Goal: Task Accomplishment & Management: Manage account settings

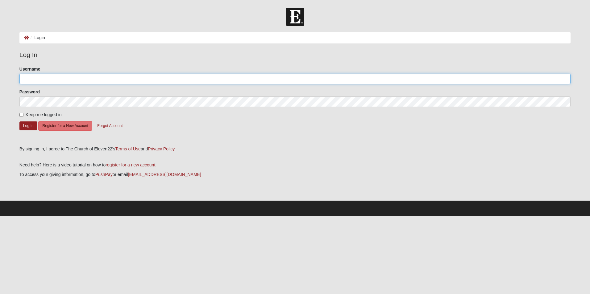
click at [45, 81] on input "Username" at bounding box center [294, 79] width 551 height 10
type input "peskogerboe59@gmail.com"
click at [23, 114] on input "Keep me logged in" at bounding box center [21, 115] width 4 height 4
checkbox input "true"
click at [31, 127] on button "Log In" at bounding box center [28, 126] width 18 height 9
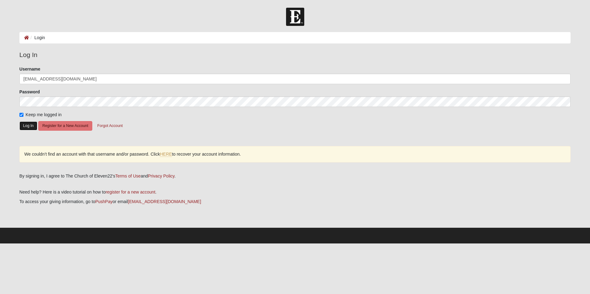
click at [31, 126] on button "Log In" at bounding box center [28, 126] width 18 height 9
click at [87, 81] on input "peskogerboe59@gmail.com" at bounding box center [294, 79] width 551 height 10
drag, startPoint x: 76, startPoint y: 78, endPoint x: 54, endPoint y: 78, distance: 22.2
click at [54, 78] on input "peskogerboe59@gmail.com" at bounding box center [294, 79] width 551 height 10
type input "peskogerboe59"
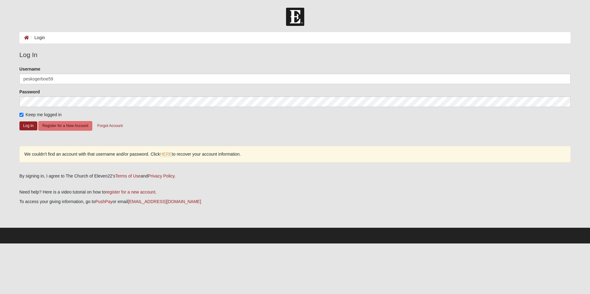
click at [213, 122] on form "Please correct the following: Username peskogerboe59 Password Keep me logged in…" at bounding box center [294, 104] width 551 height 76
click at [32, 125] on button "Log In" at bounding box center [28, 126] width 18 height 9
click at [168, 155] on link "HERE" at bounding box center [166, 154] width 12 height 5
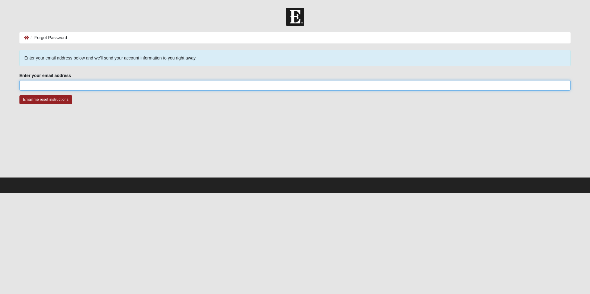
click at [44, 83] on input "Enter your email address" at bounding box center [294, 85] width 551 height 10
type input "peskogerboe59@gmail.com"
click at [43, 101] on input "Email me reset instructions" at bounding box center [45, 99] width 53 height 9
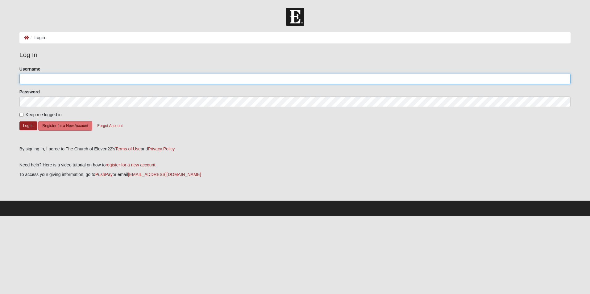
click at [63, 77] on input "Username" at bounding box center [294, 79] width 551 height 10
type input "peskogerboe59@gmail.com"
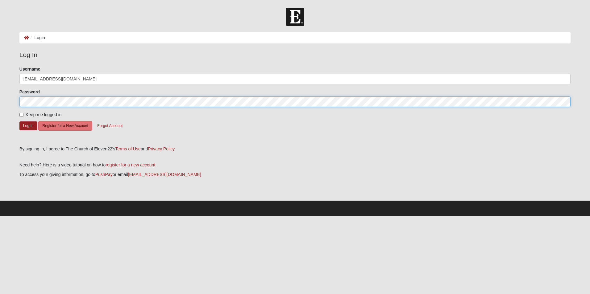
click at [3, 103] on form "Log In Login Login Error Log In Please correct the following: Username peskoger…" at bounding box center [295, 112] width 590 height 209
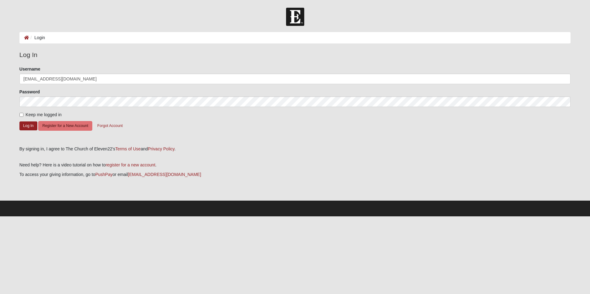
click at [229, 126] on form "Please correct the following: Username peskogerboe59@gmail.com Password Keep me…" at bounding box center [294, 104] width 551 height 76
click at [23, 114] on input "Keep me logged in" at bounding box center [21, 115] width 4 height 4
checkbox input "true"
click at [30, 126] on button "Log In" at bounding box center [28, 126] width 18 height 9
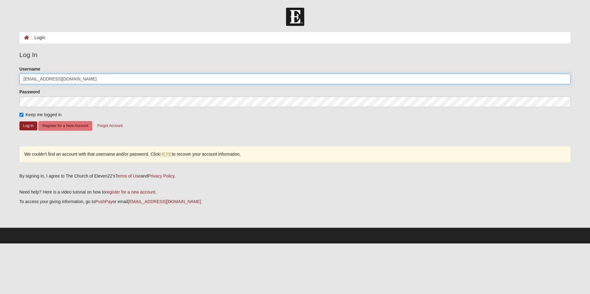
drag, startPoint x: 83, startPoint y: 80, endPoint x: 54, endPoint y: 78, distance: 29.1
click at [54, 78] on input "peskogerboe59@gmail.com" at bounding box center [294, 79] width 551 height 10
type input "peskogerboe59"
click at [147, 123] on form "Please correct the following: Username peskogerboe59 Password Keep me logged in…" at bounding box center [294, 104] width 551 height 76
click at [31, 125] on button "Log In" at bounding box center [28, 126] width 18 height 9
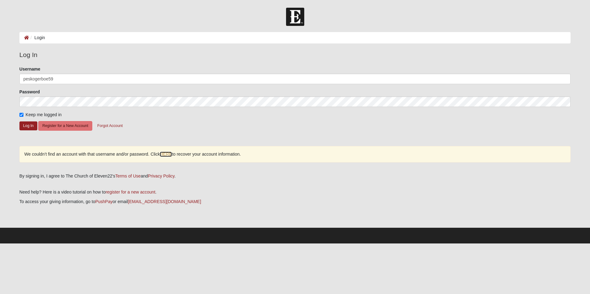
click at [168, 153] on link "HERE" at bounding box center [166, 154] width 12 height 5
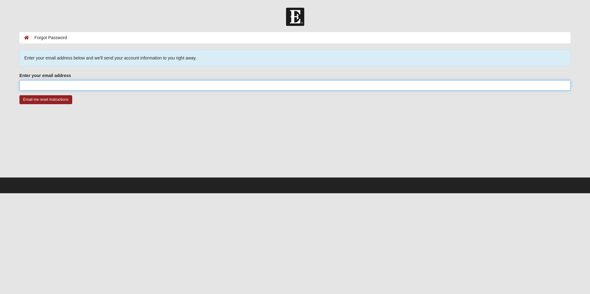
click at [38, 81] on input "Enter your email address" at bounding box center [294, 85] width 551 height 10
type input "[EMAIL_ADDRESS][DOMAIN_NAME]"
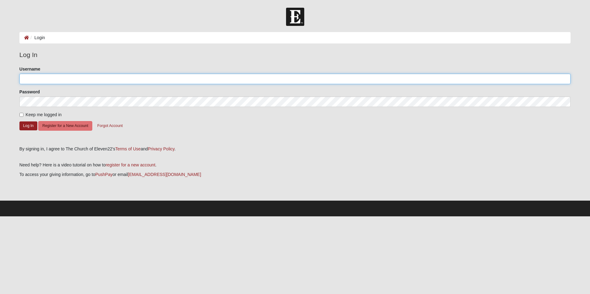
drag, startPoint x: 40, startPoint y: 78, endPoint x: 41, endPoint y: 81, distance: 3.5
click at [40, 78] on input "Username" at bounding box center [294, 79] width 551 height 10
type input "pskogerboe"
click at [180, 123] on form "Please correct the following: Username pskogerboe Password Keep me logged in Lo…" at bounding box center [294, 104] width 551 height 76
click at [21, 114] on input "Keep me logged in" at bounding box center [21, 115] width 4 height 4
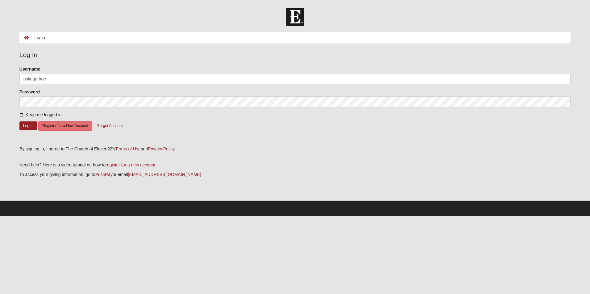
checkbox input "true"
click at [26, 125] on button "Log In" at bounding box center [28, 126] width 18 height 9
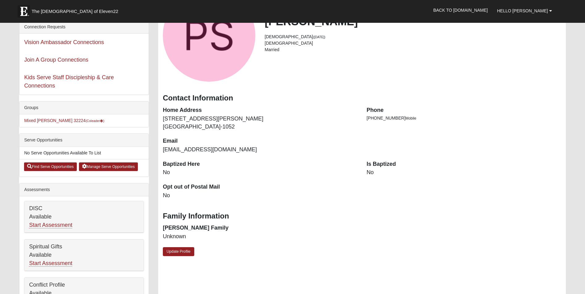
scroll to position [63, 0]
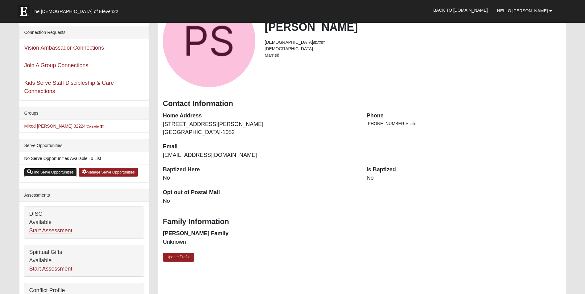
click at [55, 173] on link "Find Serve Opportunities" at bounding box center [50, 172] width 53 height 9
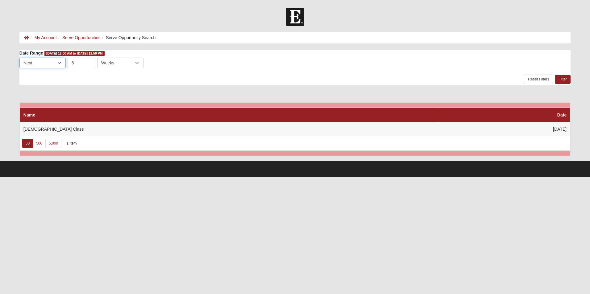
click at [59, 62] on select "Last Next" at bounding box center [42, 63] width 46 height 10
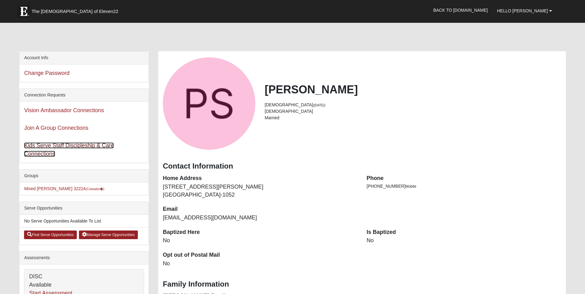
click at [73, 145] on link "Kids Serve Staff Discipleship & Care Connections" at bounding box center [69, 150] width 90 height 14
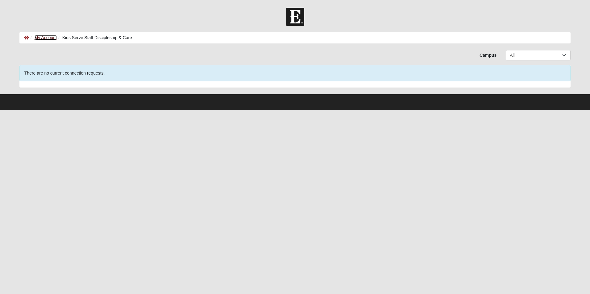
click at [49, 36] on link "My Account" at bounding box center [46, 37] width 22 height 5
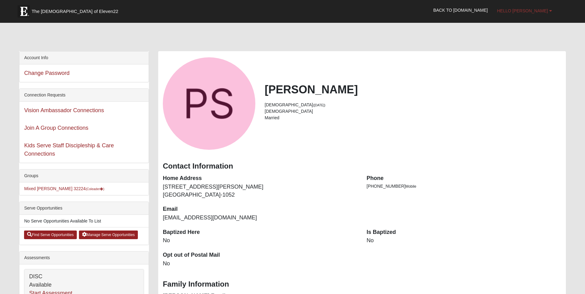
click at [551, 10] on b at bounding box center [550, 11] width 3 height 4
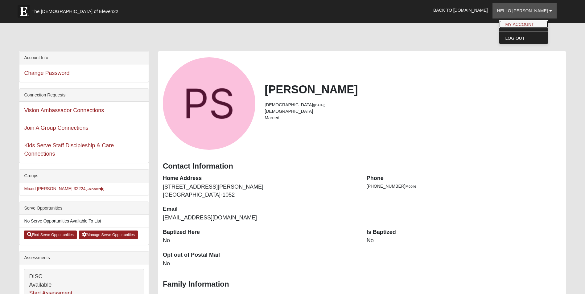
click at [530, 25] on link "My Account" at bounding box center [523, 24] width 49 height 8
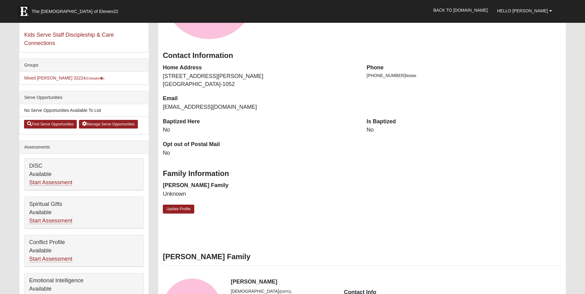
scroll to position [110, 0]
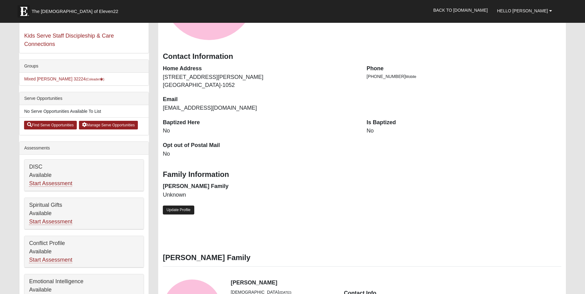
click at [185, 209] on link "Update Profile" at bounding box center [178, 210] width 31 height 9
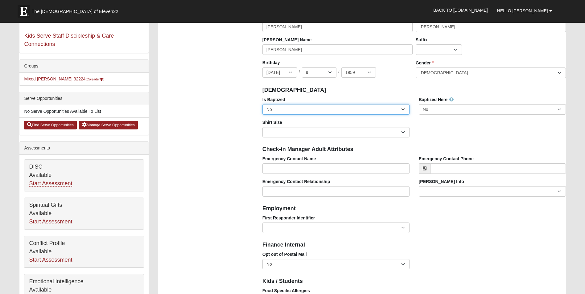
click at [405, 109] on select "No Yes" at bounding box center [336, 109] width 147 height 10
select select "True"
click at [263, 104] on select "No Yes" at bounding box center [336, 109] width 147 height 10
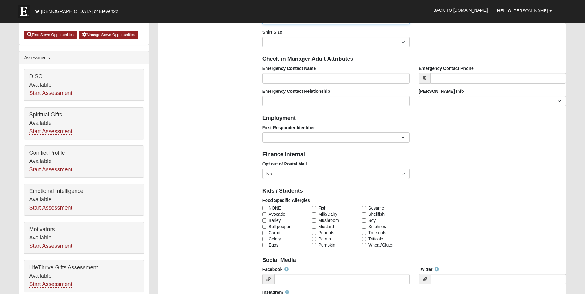
scroll to position [247, 0]
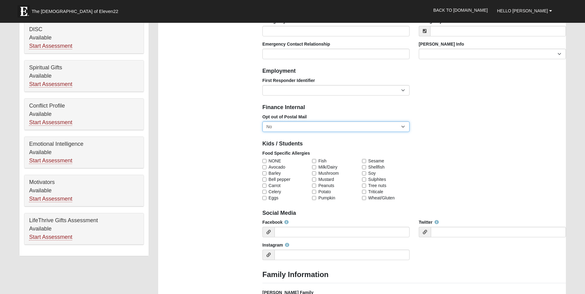
click at [401, 126] on select "No Yes" at bounding box center [336, 127] width 147 height 10
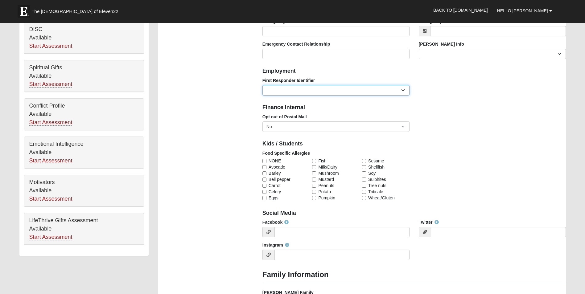
click at [401, 90] on select "EMT | Paramedic | Medical Firefighter | Fire Department Police Officer | Sherif…" at bounding box center [336, 90] width 147 height 10
click at [401, 89] on select "EMT | Paramedic | Medical Firefighter | Fire Department Police Officer | Sherif…" at bounding box center [336, 90] width 147 height 10
click at [264, 162] on input "NONE" at bounding box center [265, 161] width 4 height 4
checkbox input "true"
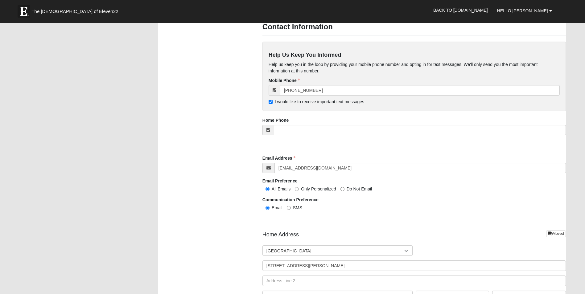
scroll to position [544, 0]
click at [301, 127] on input "tel" at bounding box center [420, 129] width 292 height 10
type input "[PHONE_NUMBER]"
type input "[PERSON_NAME]"
type input "5713732387"
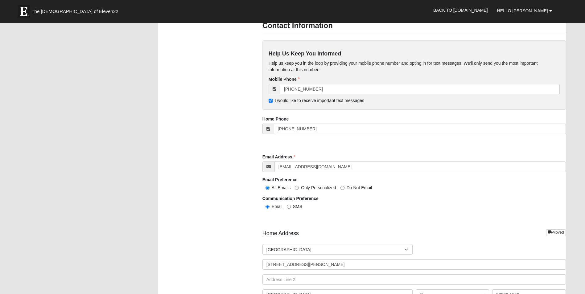
type input "228 Saint Johns Golf Drive"
type input "[PHONE_NUMBER]"
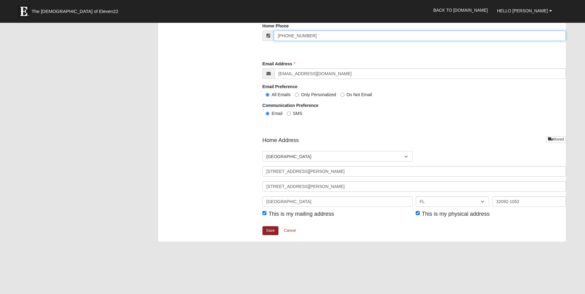
scroll to position [639, 0]
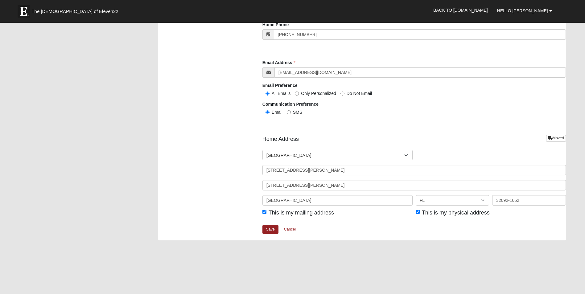
click at [271, 228] on link "Save" at bounding box center [271, 229] width 16 height 9
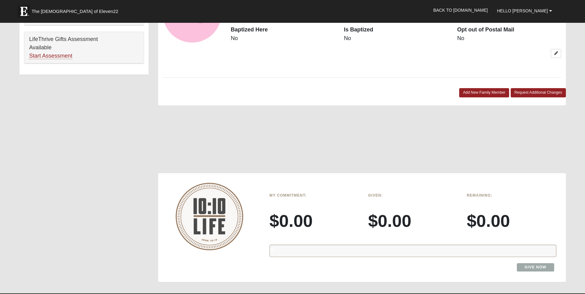
scroll to position [467, 0]
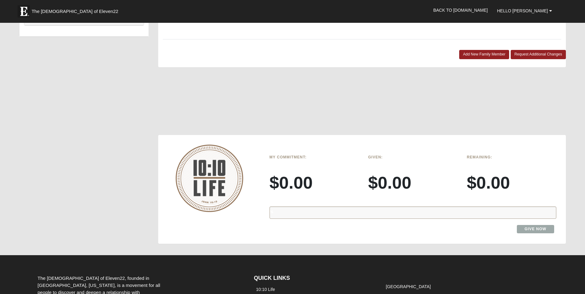
click at [284, 183] on h3 "$0.00" at bounding box center [314, 182] width 89 height 21
click at [290, 212] on div "%" at bounding box center [413, 213] width 287 height 12
click at [530, 228] on link "Give Now" at bounding box center [535, 229] width 37 height 8
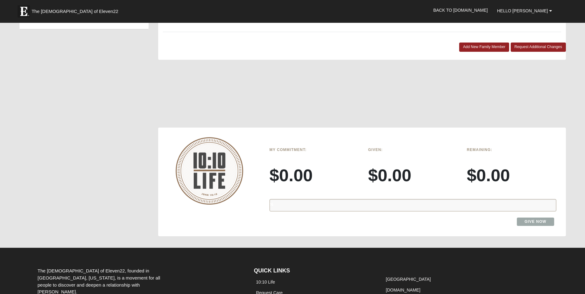
scroll to position [503, 0]
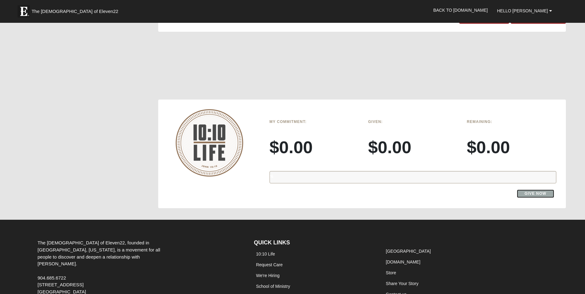
click at [526, 194] on link "Give Now" at bounding box center [535, 194] width 37 height 8
